Goal: Task Accomplishment & Management: Manage account settings

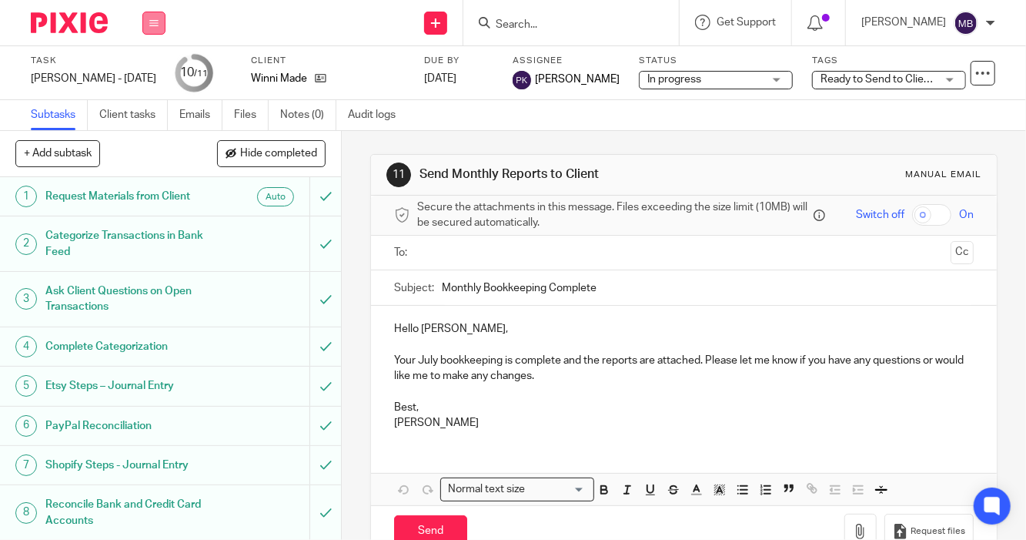
click at [154, 22] on icon at bounding box center [153, 22] width 9 height 9
click at [150, 69] on link "Work" at bounding box center [146, 71] width 27 height 11
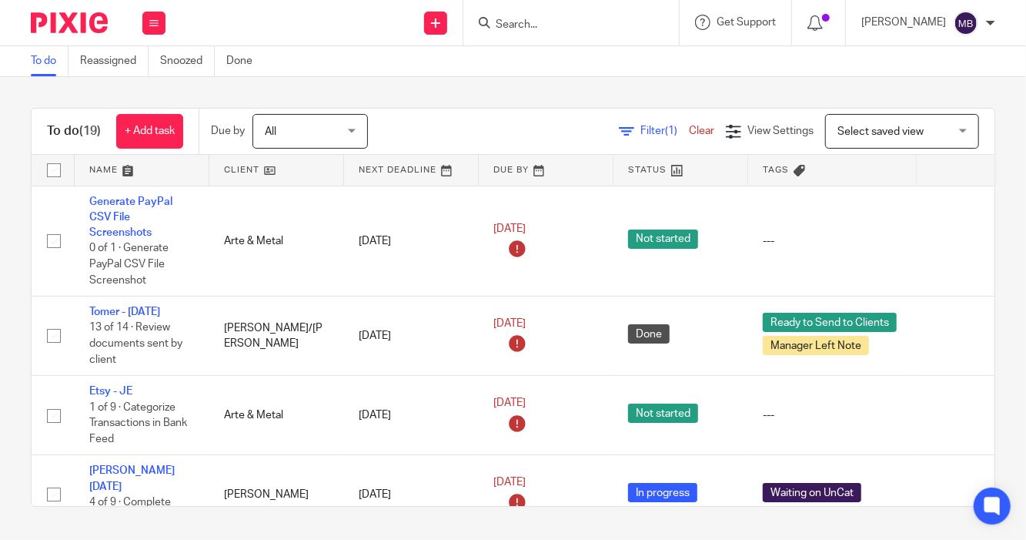
click at [494, 25] on input "Search" at bounding box center [563, 25] width 139 height 14
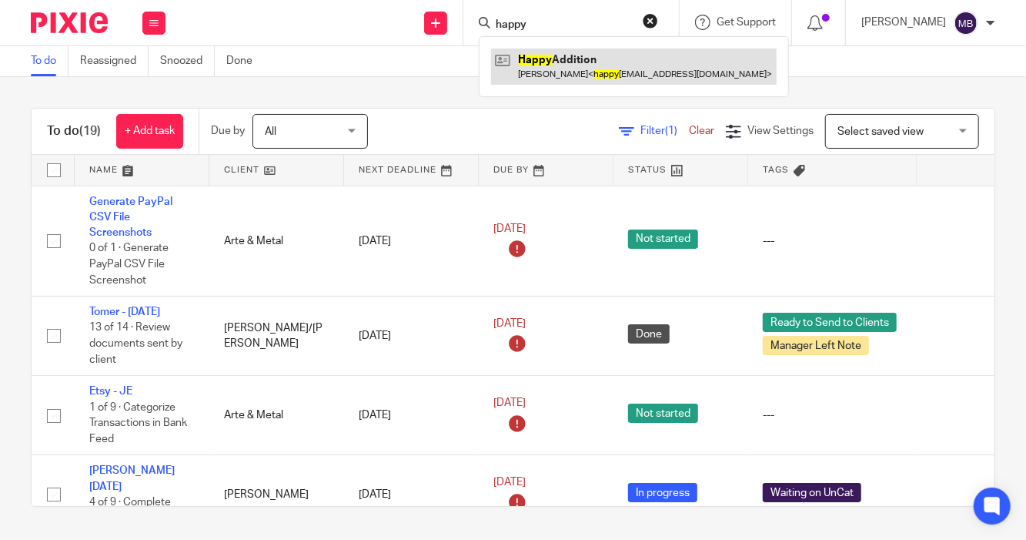
type input "happy"
click at [546, 71] on link at bounding box center [634, 65] width 286 height 35
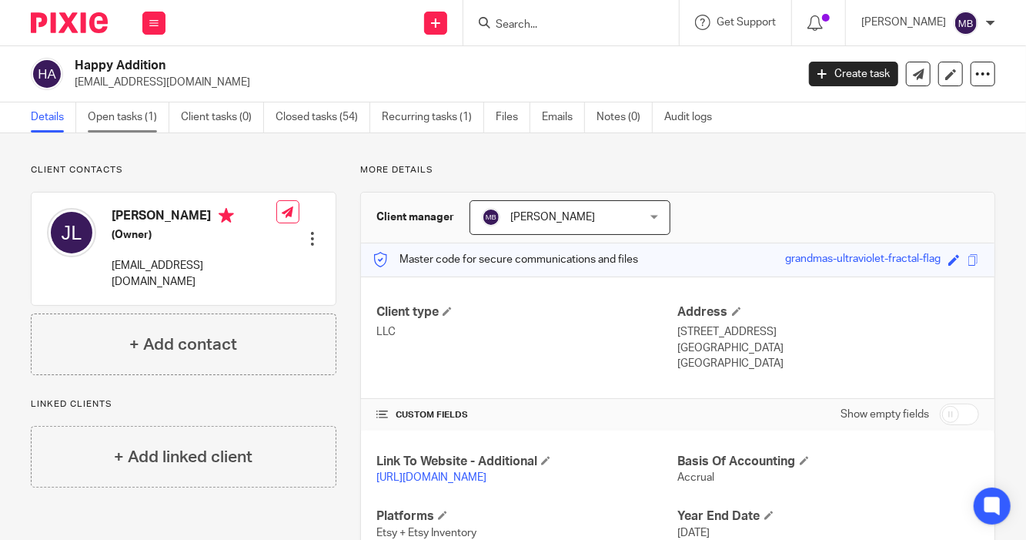
click at [111, 127] on link "Open tasks (1)" at bounding box center [129, 117] width 82 height 30
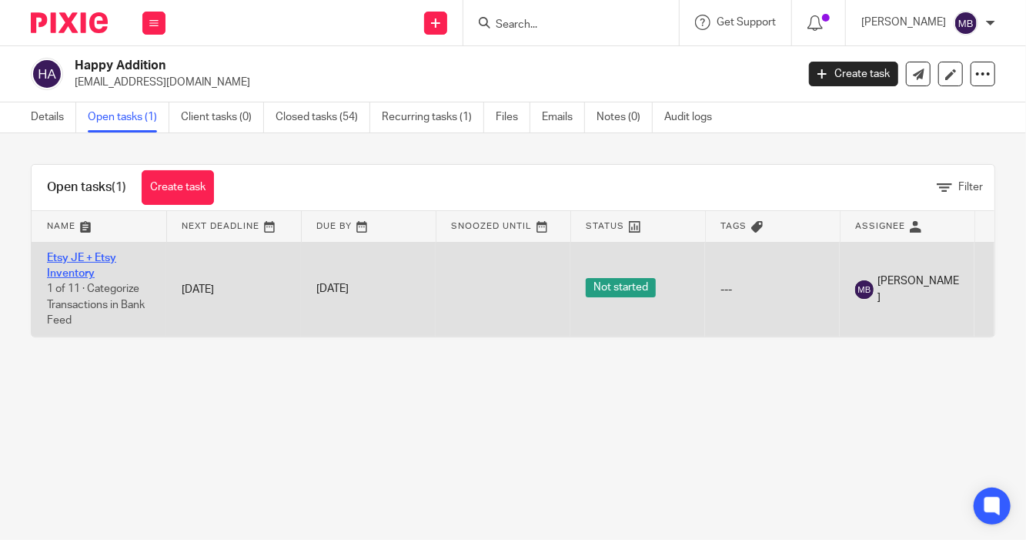
click at [82, 260] on link "Etsy JE + Etsy Inventory" at bounding box center [81, 266] width 69 height 26
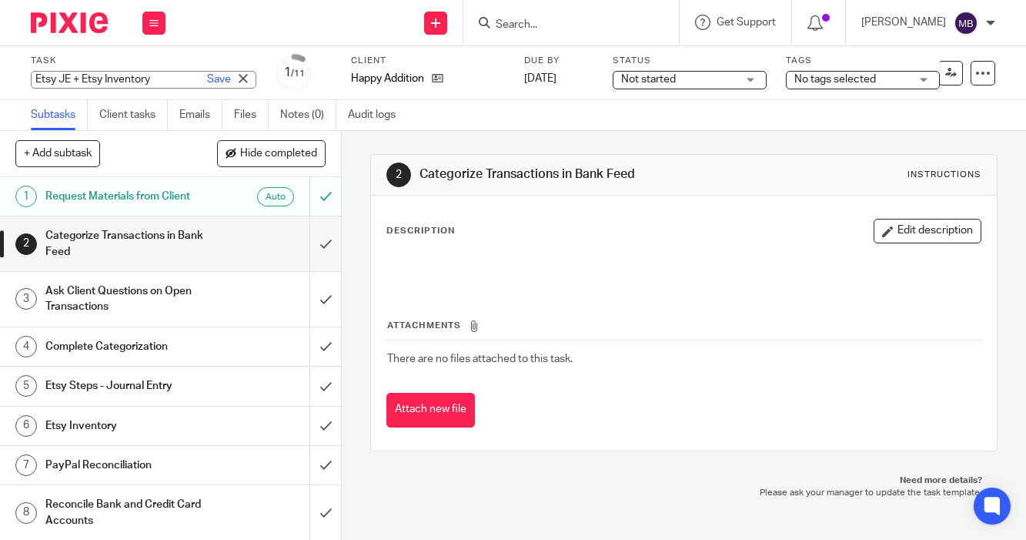
click at [121, 75] on div "Etsy JE + Etsy Inventory Save Etsy JE + Etsy Inventory" at bounding box center [144, 80] width 226 height 18
type input "[PERSON_NAME] - [DATE]"
click at [207, 74] on link "Save" at bounding box center [219, 79] width 24 height 15
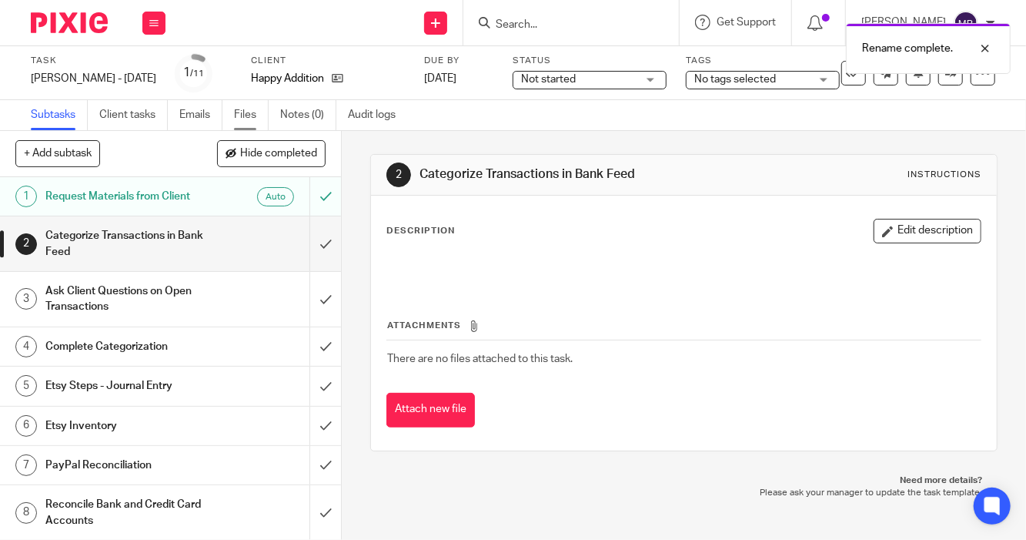
click at [246, 117] on link "Files" at bounding box center [251, 115] width 35 height 30
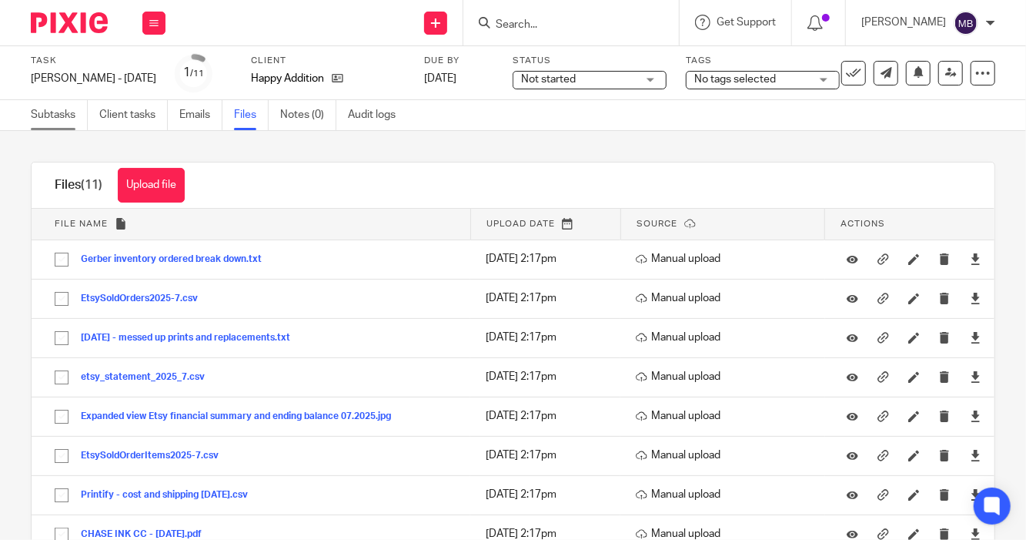
click at [68, 108] on link "Subtasks" at bounding box center [59, 115] width 57 height 30
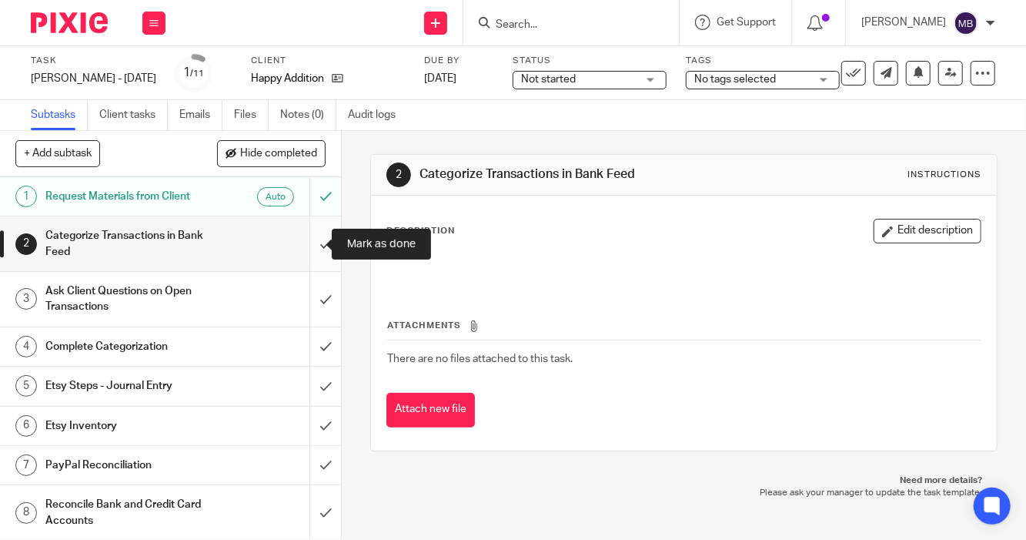
click at [306, 240] on input "submit" at bounding box center [170, 243] width 341 height 55
